Goal: Transaction & Acquisition: Download file/media

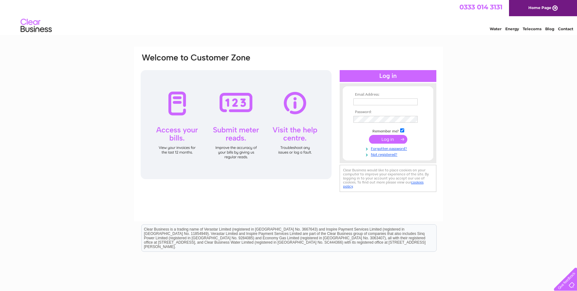
type input "ao.admin@streamlinegroup.co.uk"
click at [387, 140] on input "submit" at bounding box center [388, 139] width 38 height 9
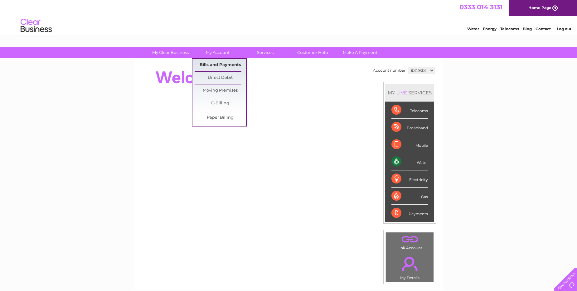
click at [219, 66] on link "Bills and Payments" at bounding box center [220, 65] width 51 height 12
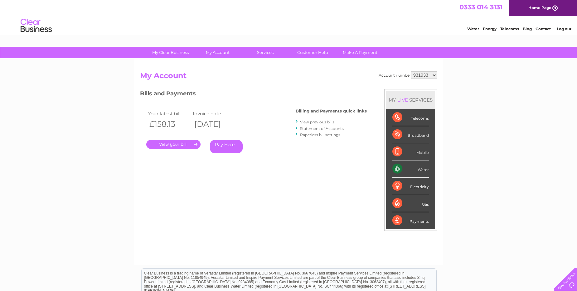
click at [186, 147] on link "." at bounding box center [173, 144] width 54 height 9
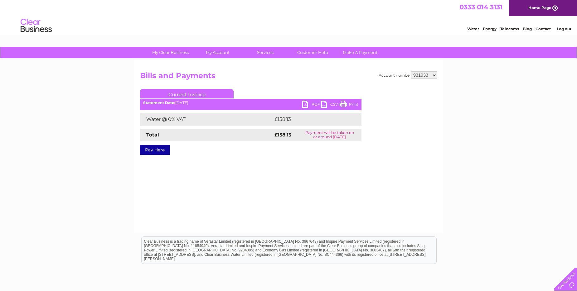
click at [323, 105] on link "CSV" at bounding box center [330, 105] width 19 height 9
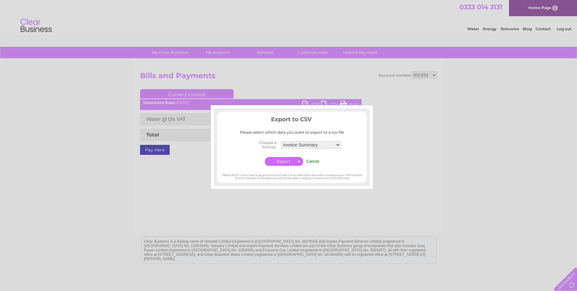
click at [313, 162] on input "Cancel" at bounding box center [312, 161] width 13 height 5
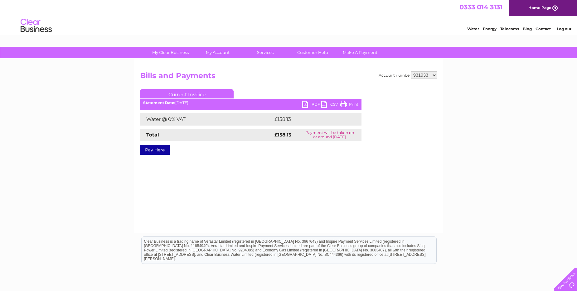
click at [307, 105] on link "PDF" at bounding box center [311, 105] width 19 height 9
click at [434, 77] on select "931933 3026221" at bounding box center [424, 74] width 26 height 7
select select "3026221"
click at [411, 71] on select "931933 3026221" at bounding box center [424, 74] width 26 height 7
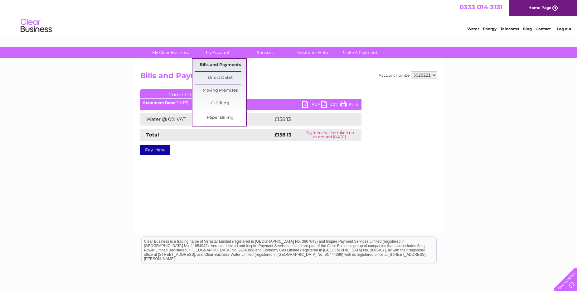
click at [214, 66] on link "Bills and Payments" at bounding box center [220, 65] width 51 height 12
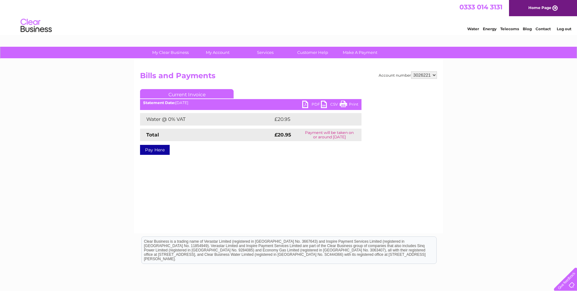
click at [306, 105] on link "PDF" at bounding box center [311, 105] width 19 height 9
